Goal: Obtain resource: Download file/media

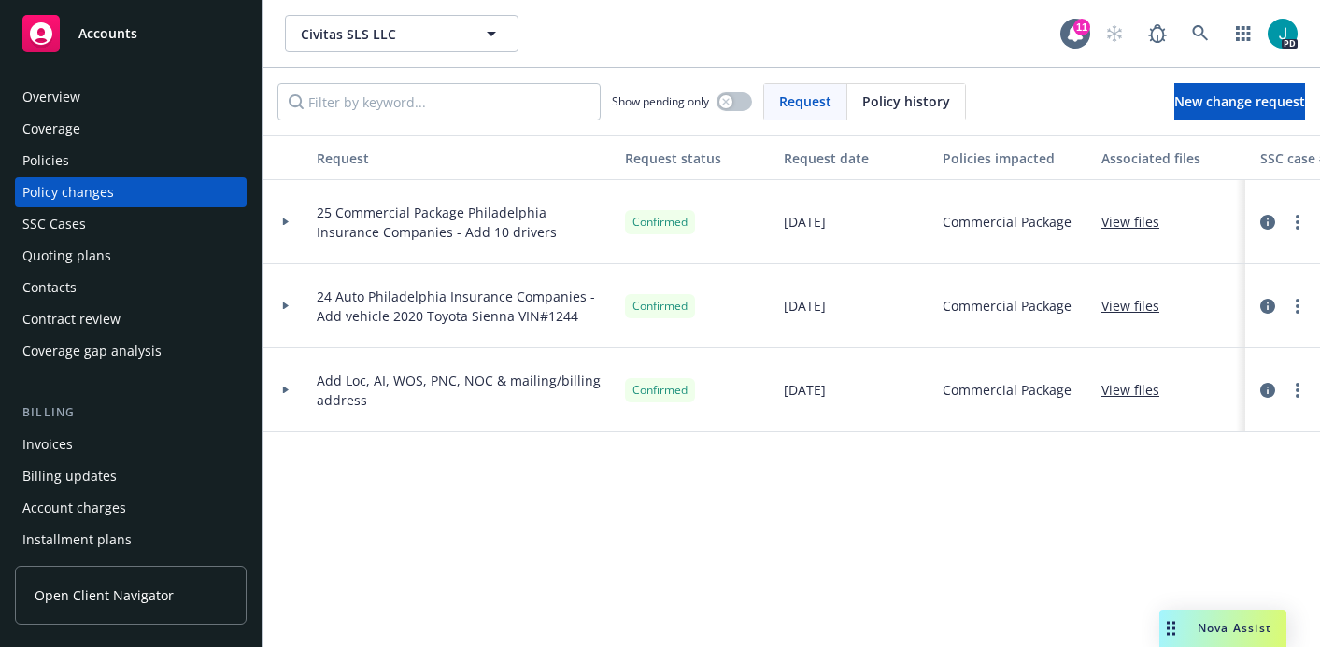
click at [78, 97] on div "Overview" at bounding box center [51, 97] width 58 height 30
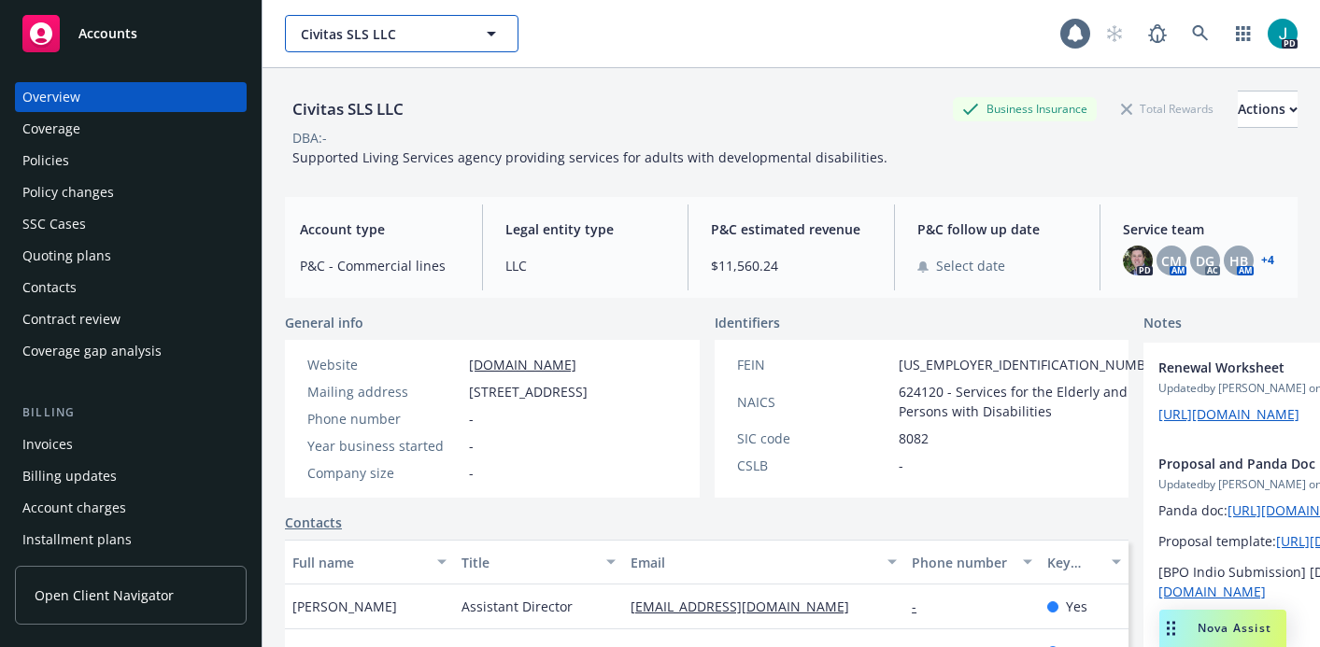
click at [361, 32] on span "Civitas SLS LLC" at bounding box center [382, 34] width 162 height 20
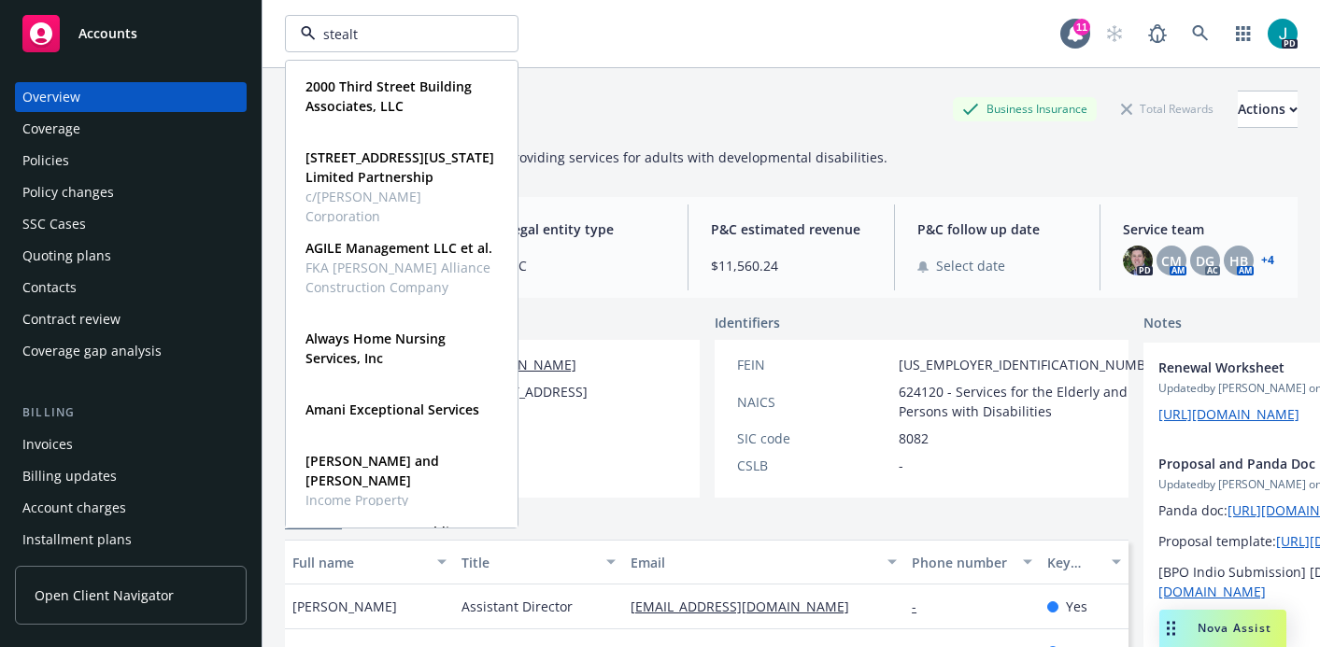
type input "stealth"
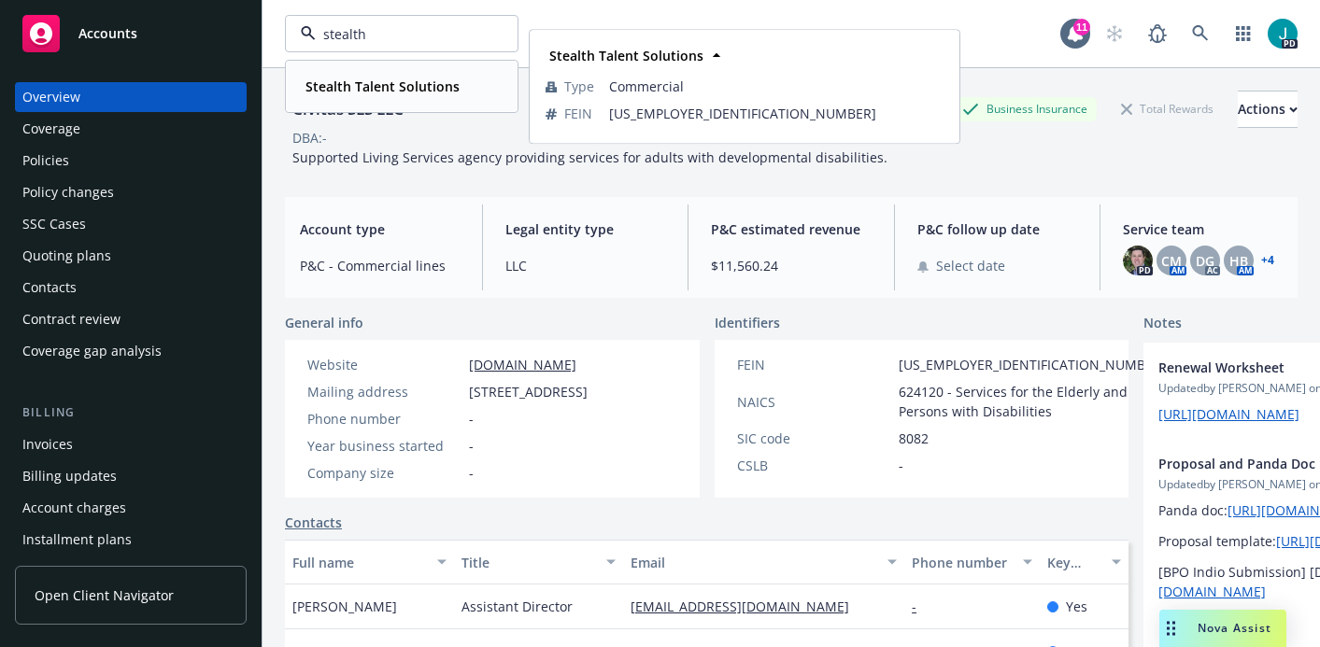
click at [336, 82] on strong "Stealth Talent Solutions" at bounding box center [383, 87] width 154 height 18
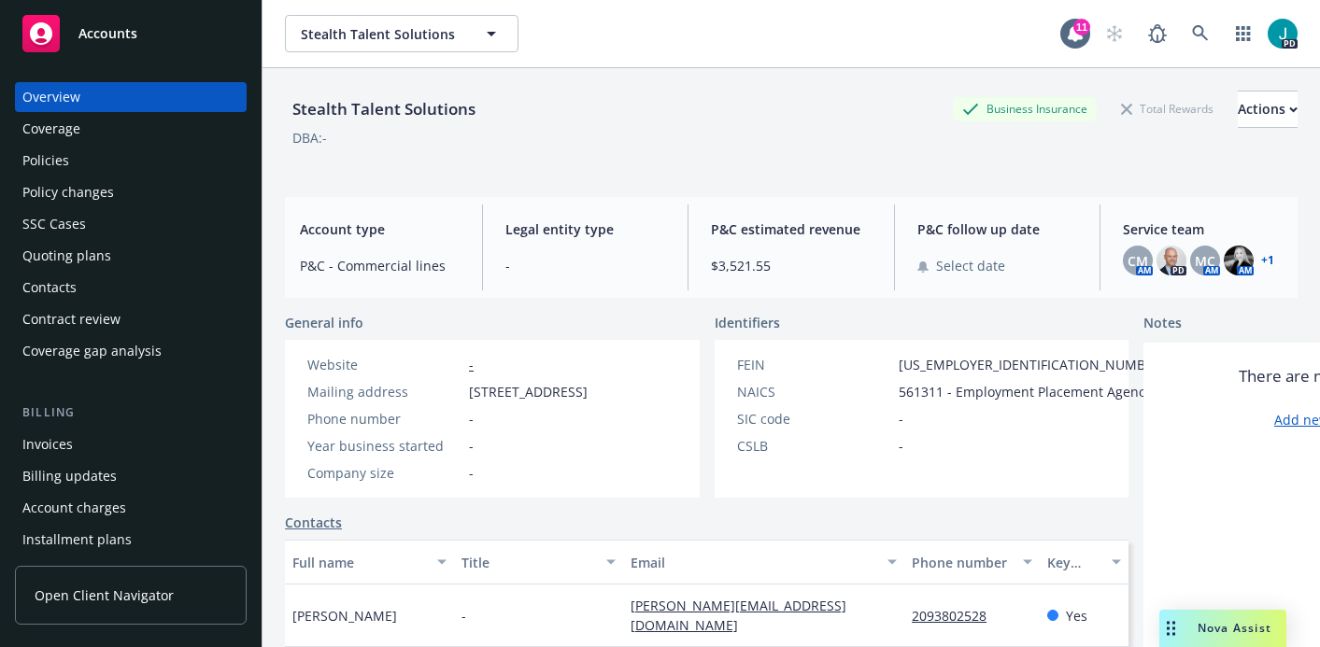
click at [119, 147] on div "Policies" at bounding box center [130, 161] width 217 height 30
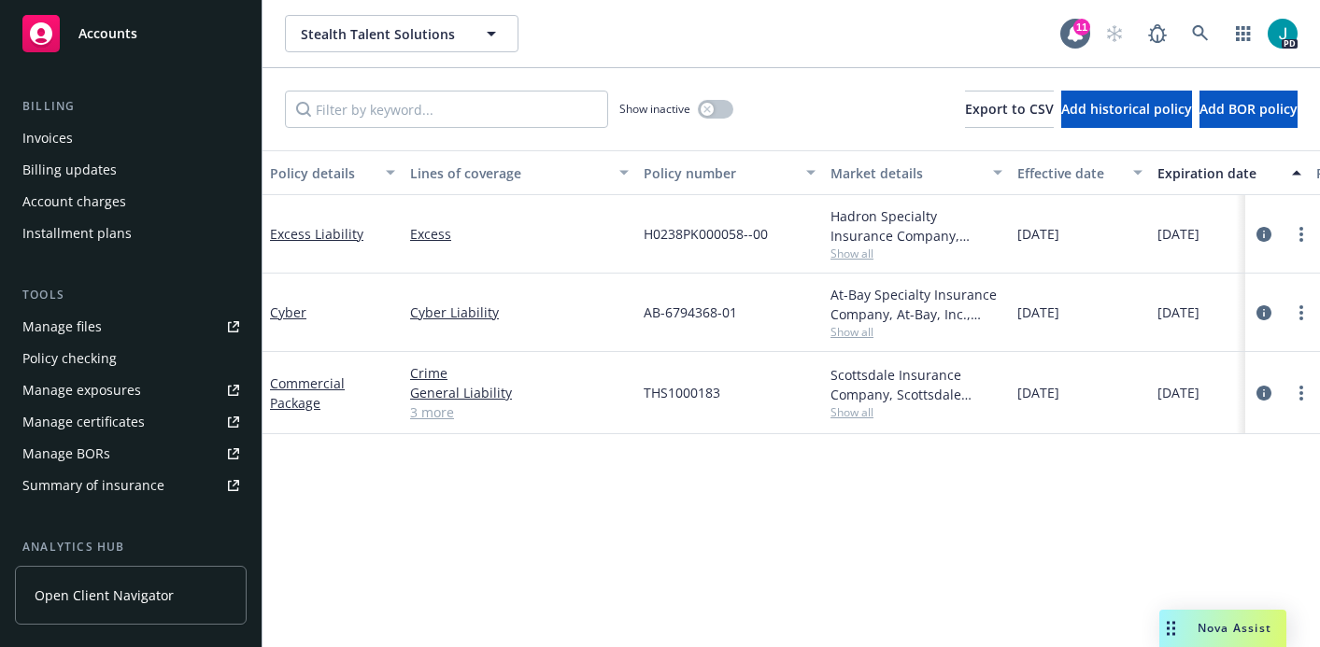
scroll to position [307, 0]
click at [76, 425] on div "Manage certificates" at bounding box center [83, 421] width 122 height 30
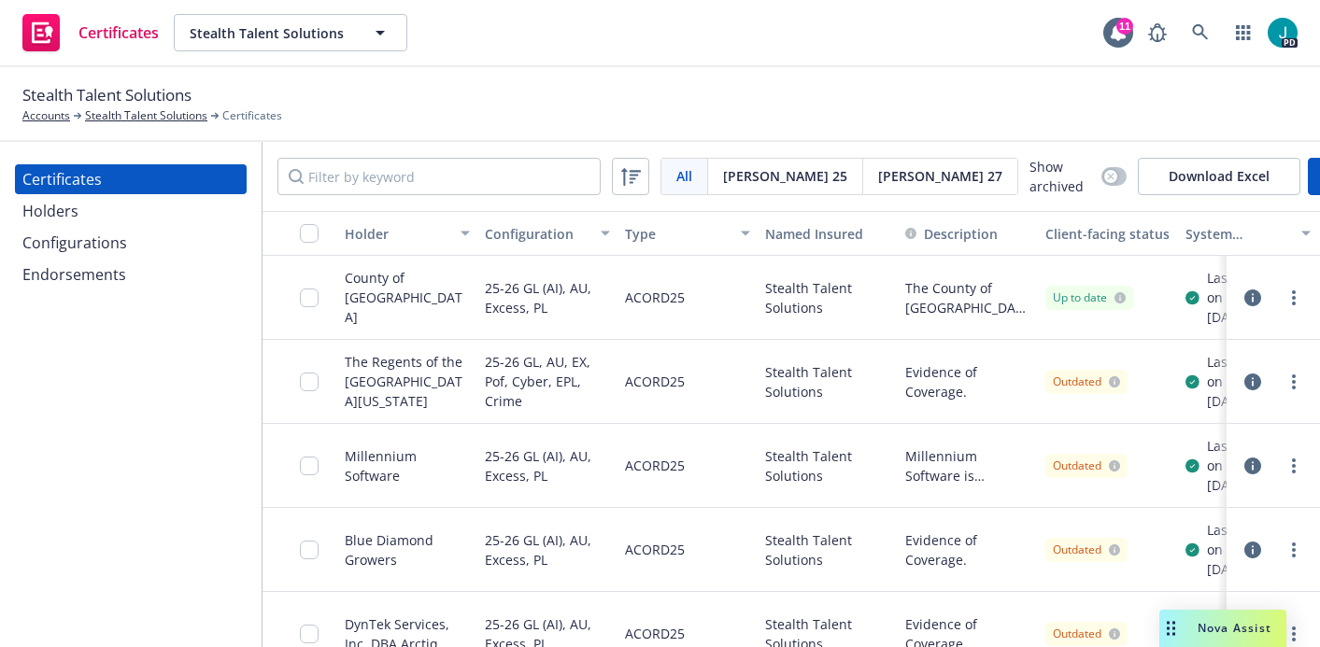
click at [1252, 304] on icon "button" at bounding box center [1252, 298] width 17 height 17
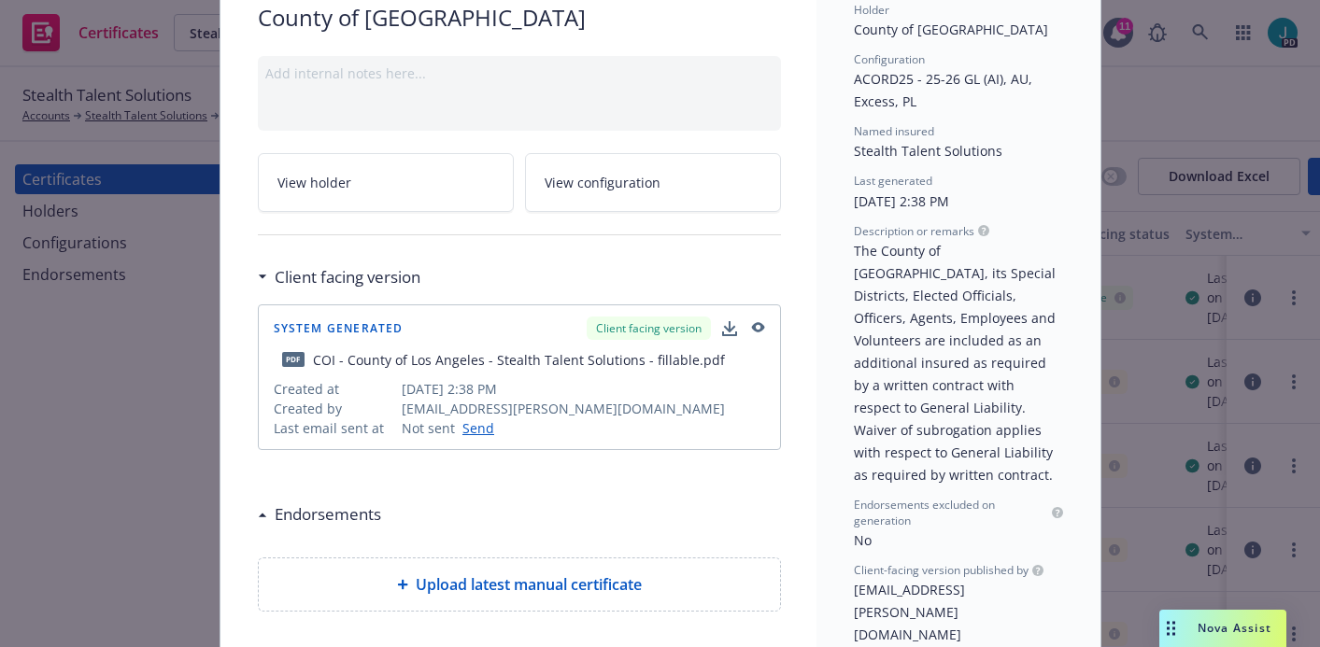
scroll to position [156, 0]
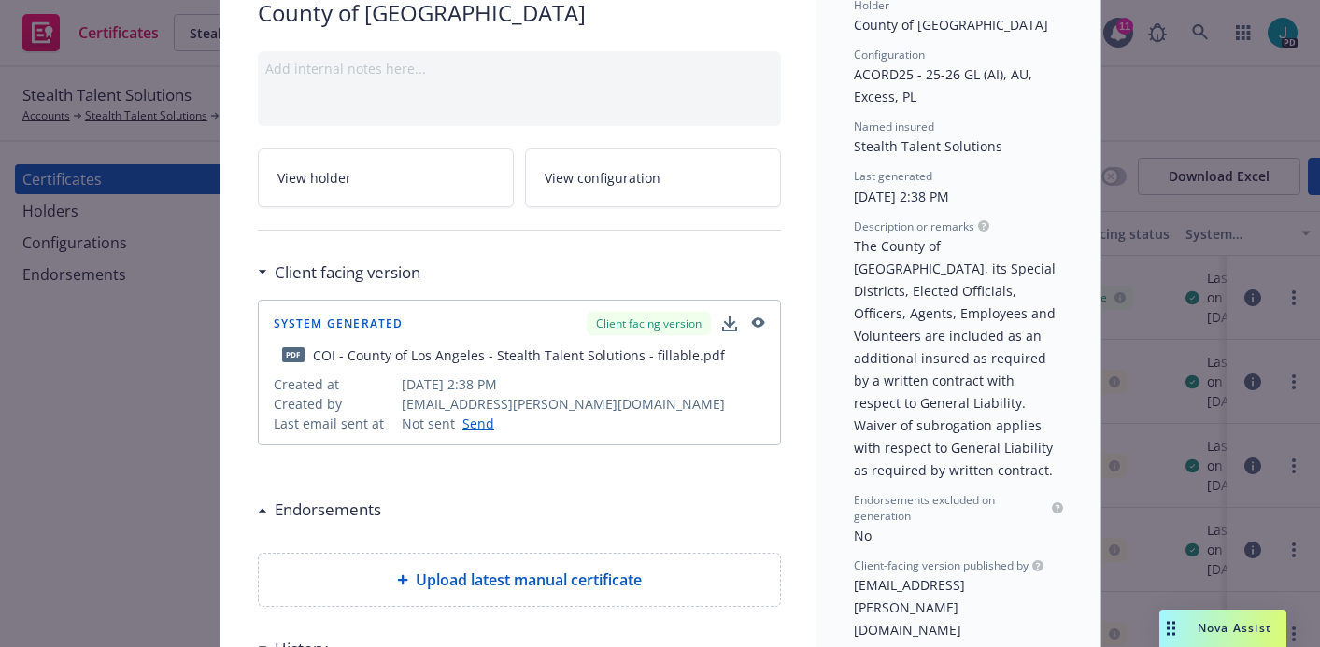
click at [756, 320] on icon "button" at bounding box center [756, 324] width 17 height 13
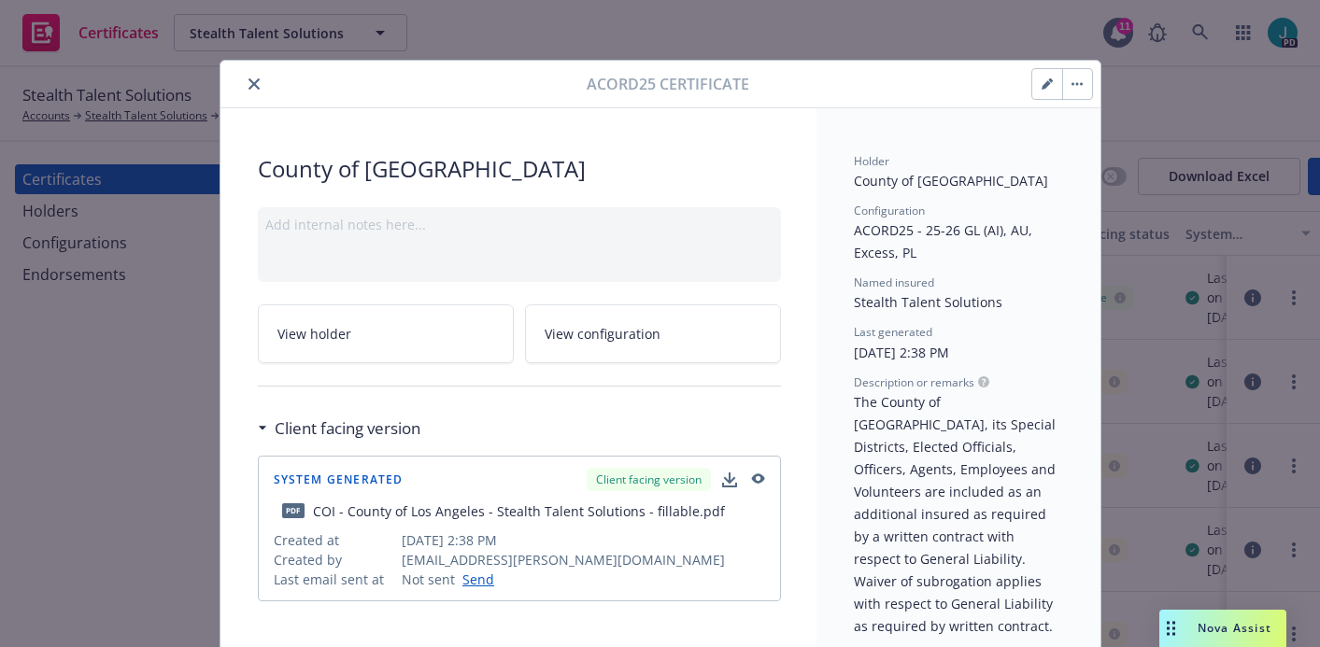
click at [251, 88] on icon "close" at bounding box center [254, 83] width 11 height 11
